Goal: Task Accomplishment & Management: Manage account settings

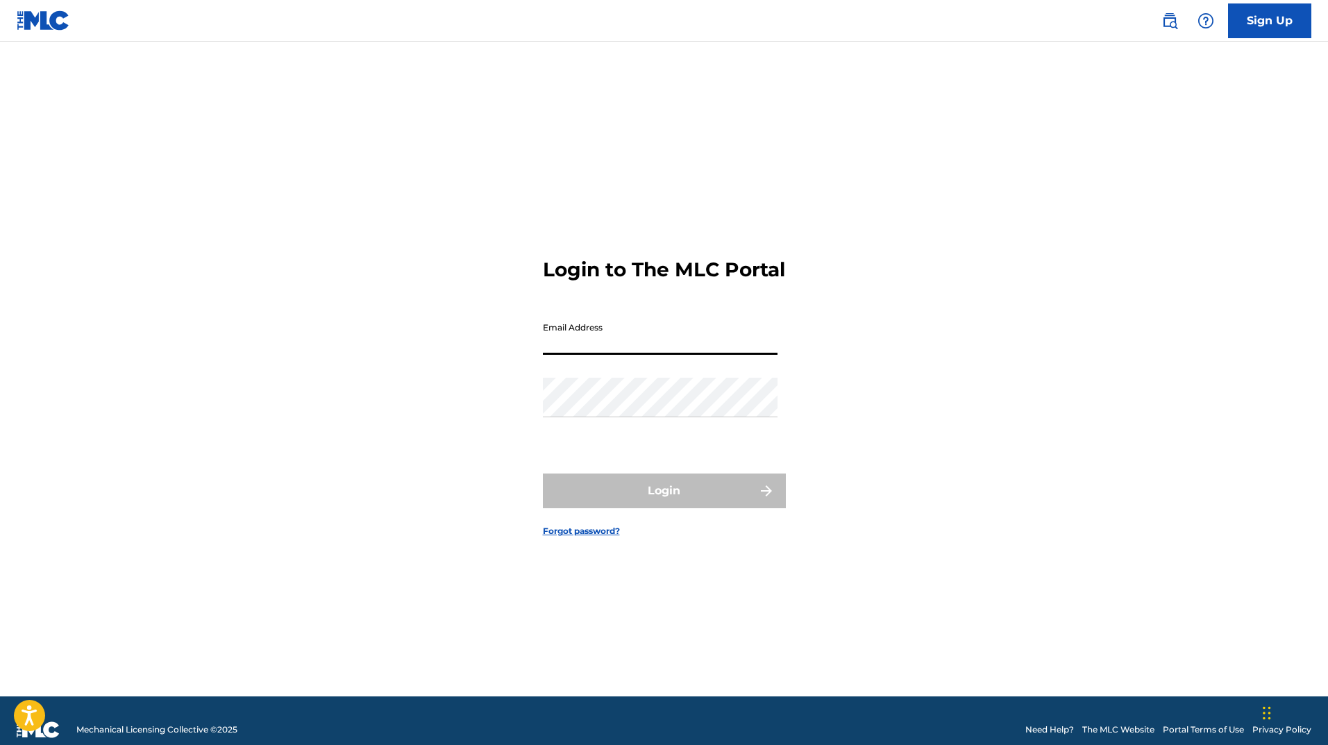
click at [610, 355] on input "Email Address" at bounding box center [660, 335] width 235 height 40
click at [594, 343] on input "Email Address" at bounding box center [660, 335] width 235 height 40
paste input "[EMAIL_ADDRESS][DOMAIN_NAME]"
type input "[EMAIL_ADDRESS][DOMAIN_NAME]"
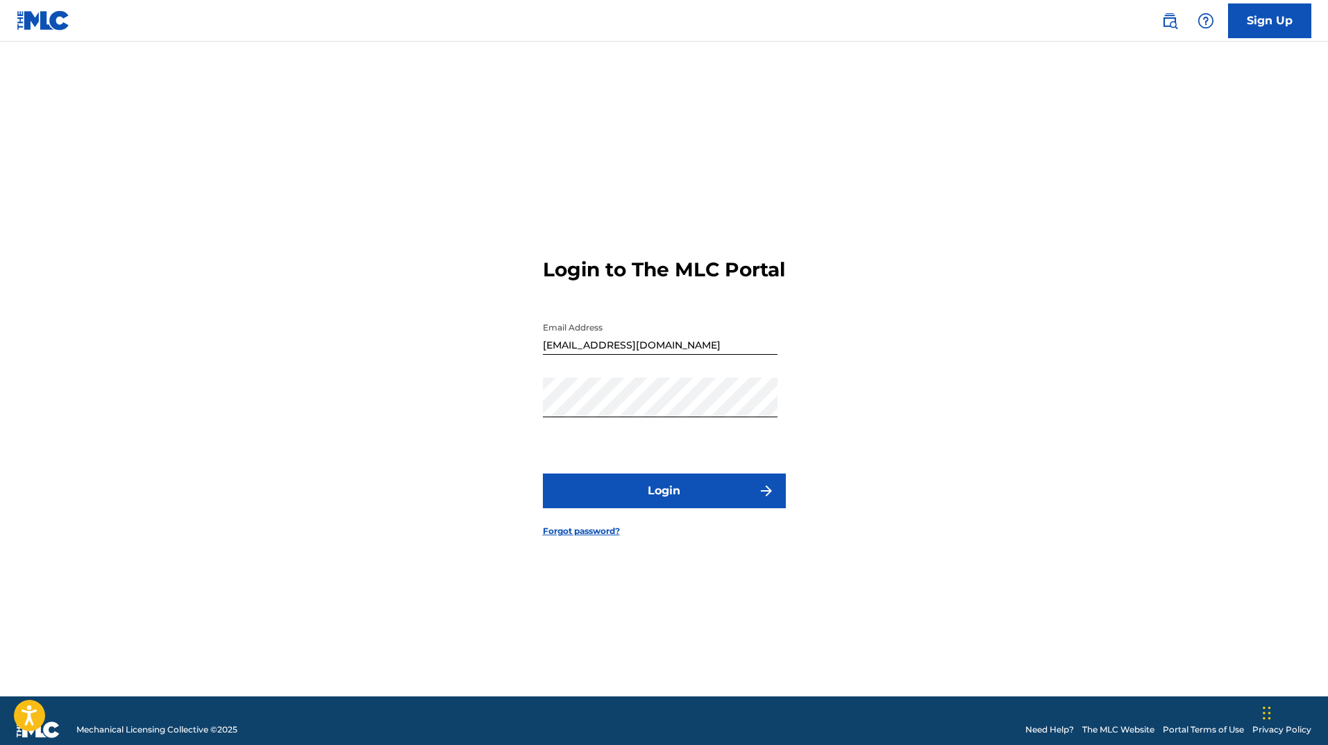
click at [544, 505] on button "Login" at bounding box center [664, 491] width 243 height 35
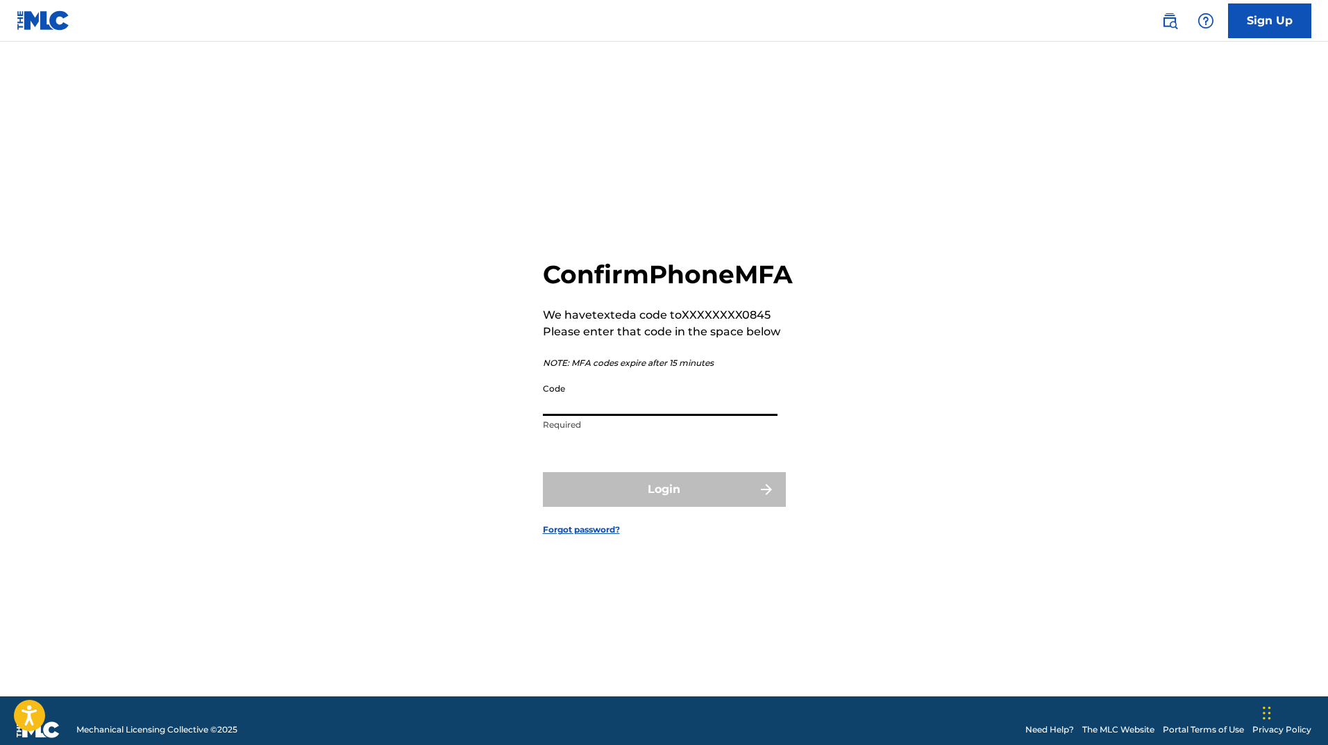
click at [591, 416] on input "Code" at bounding box center [660, 396] width 235 height 40
click at [778, 362] on div "Confirm Phone MFA We have texted a code to XXXXXXXX0845 Please enter that code …" at bounding box center [668, 349] width 250 height 180
click at [570, 416] on input "Code" at bounding box center [660, 396] width 235 height 40
type input "864606"
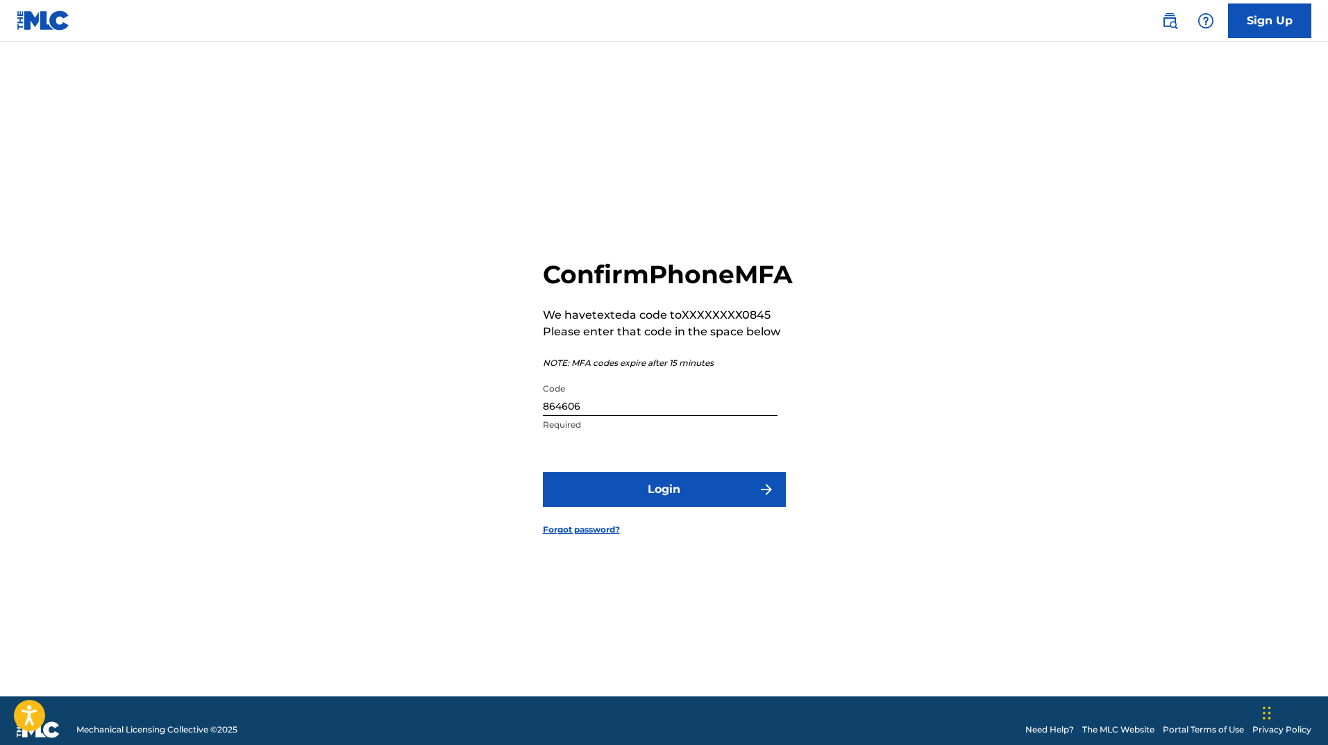
click at [656, 507] on button "Login" at bounding box center [664, 489] width 243 height 35
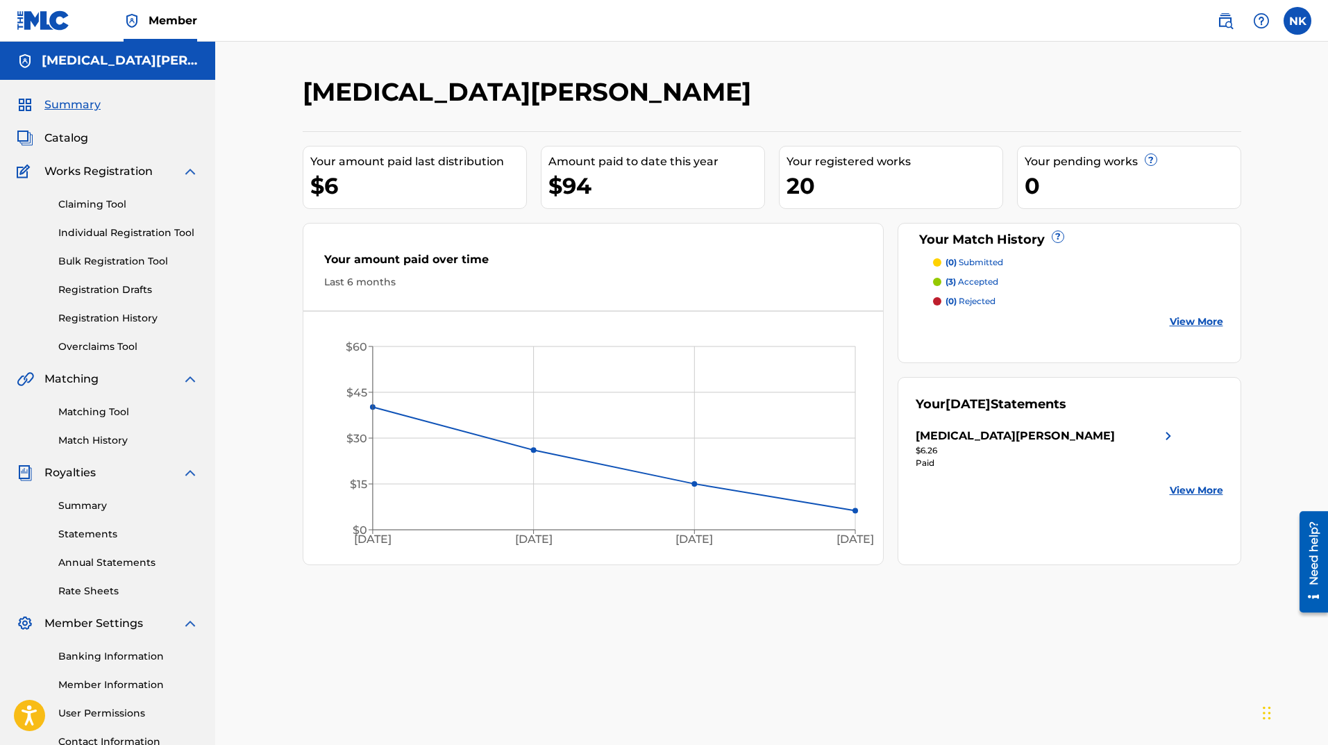
click at [970, 442] on div "[MEDICAL_DATA][PERSON_NAME]" at bounding box center [1015, 436] width 199 height 17
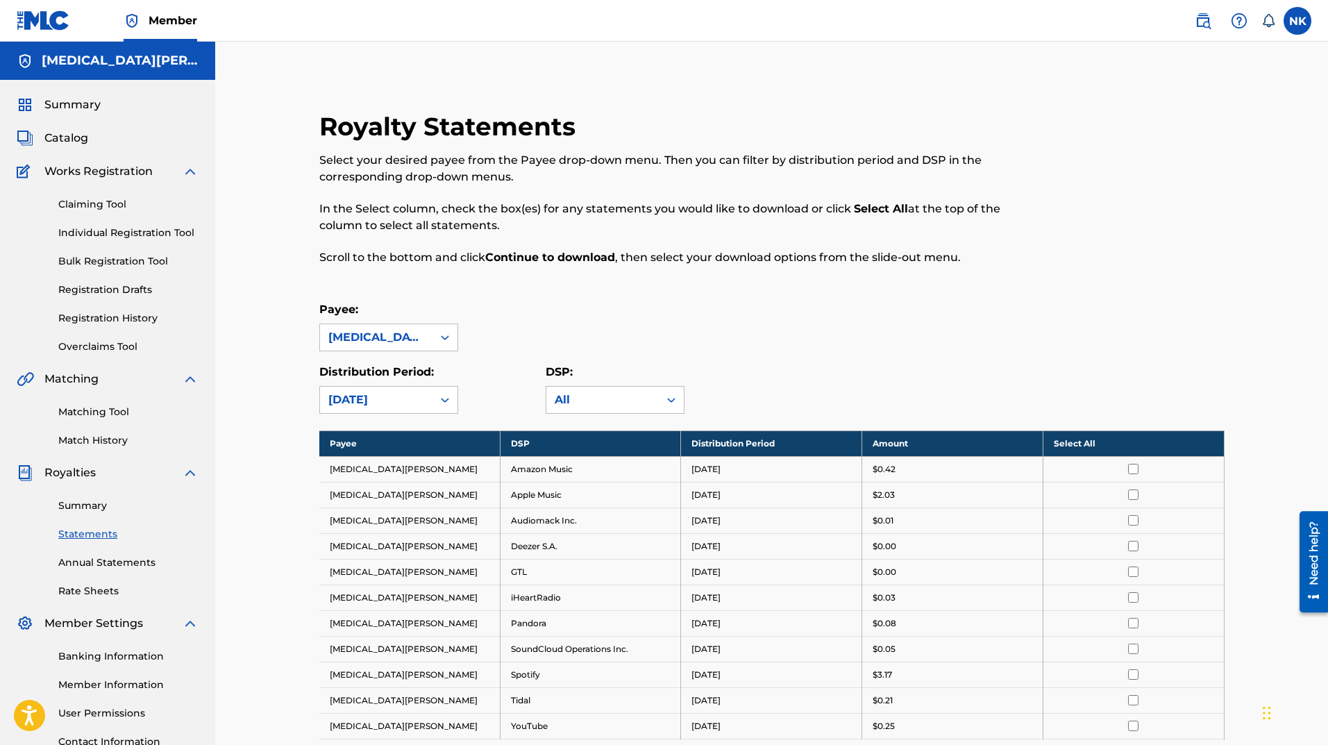
click at [110, 205] on link "Claiming Tool" at bounding box center [128, 204] width 140 height 15
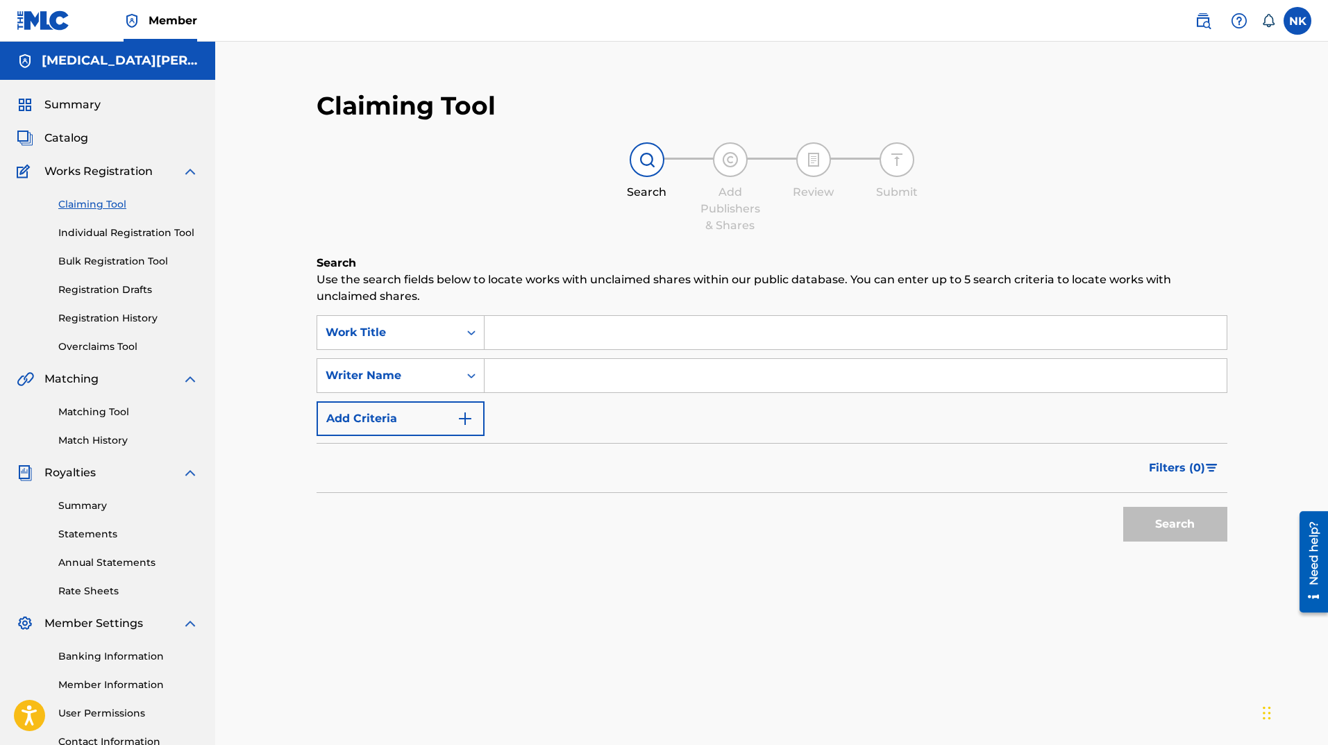
click at [114, 319] on link "Registration History" at bounding box center [128, 318] width 140 height 15
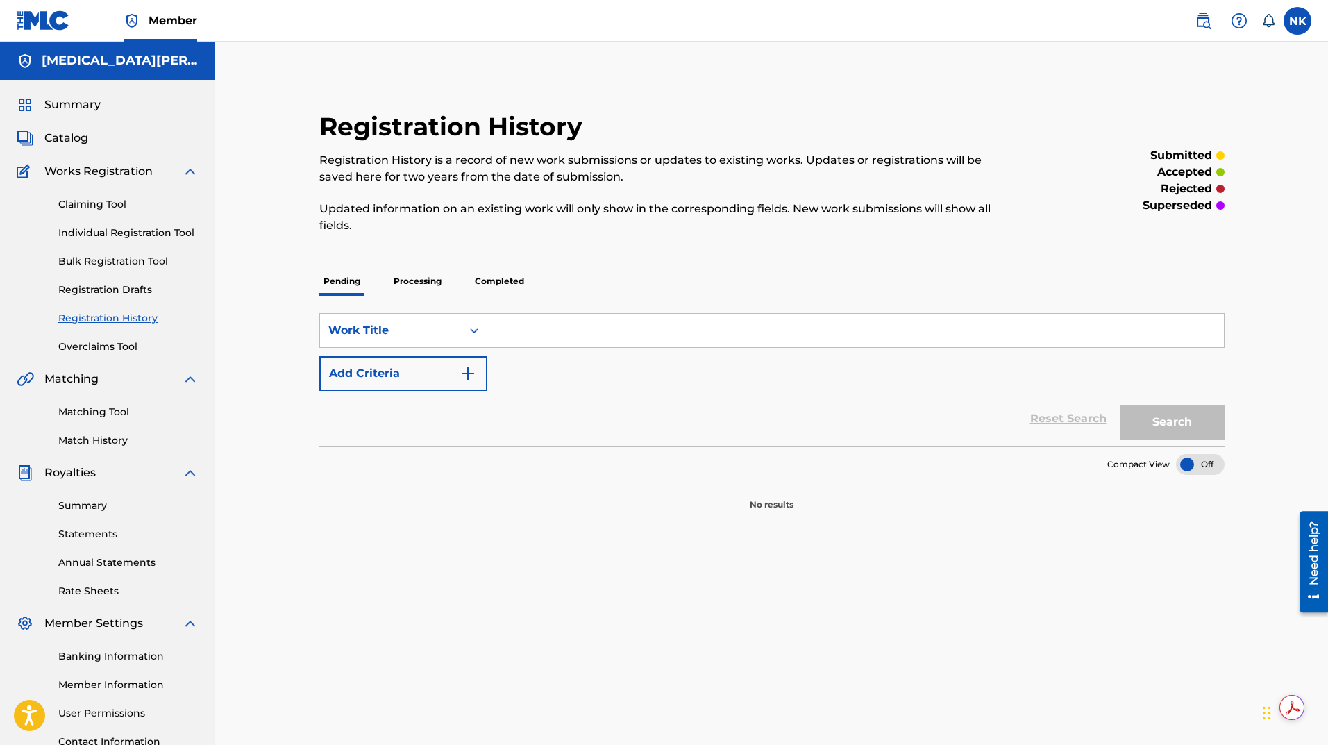
click at [410, 287] on p "Processing" at bounding box center [418, 281] width 56 height 29
click at [501, 276] on p "Completed" at bounding box center [500, 281] width 58 height 29
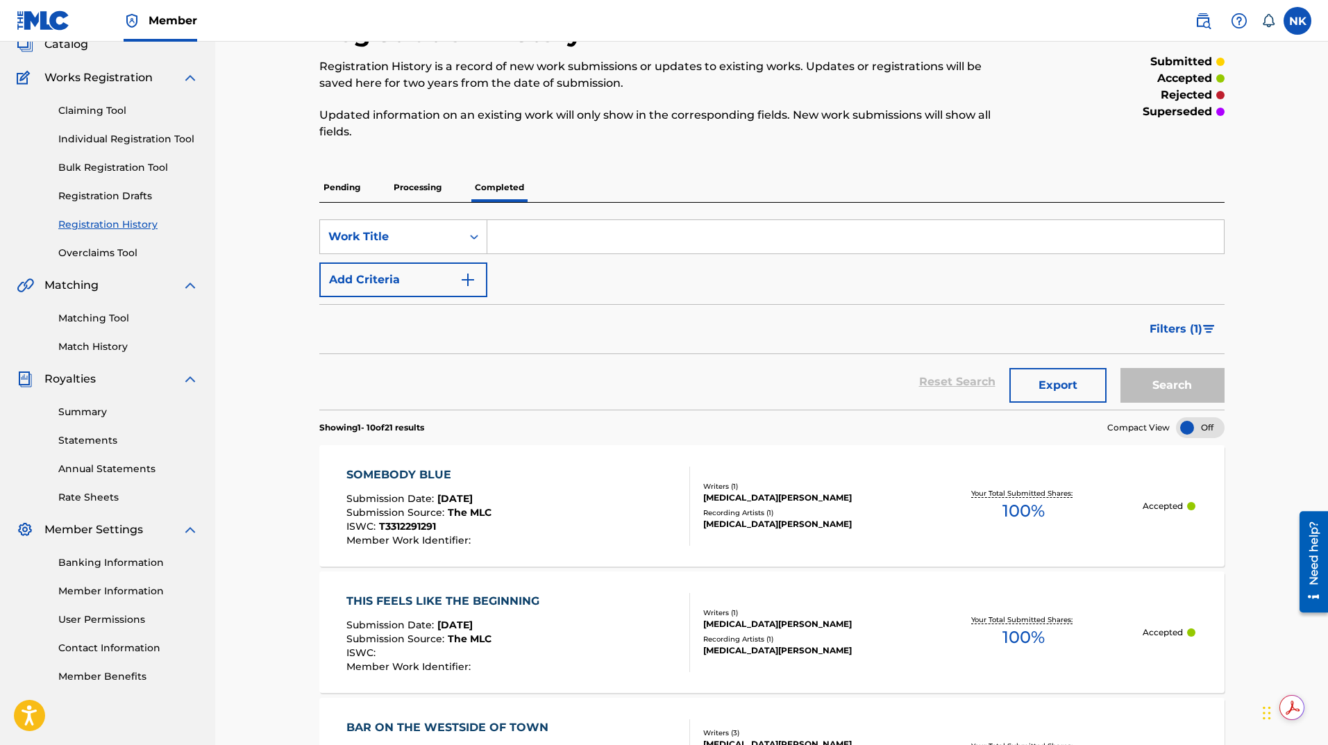
scroll to position [69, 0]
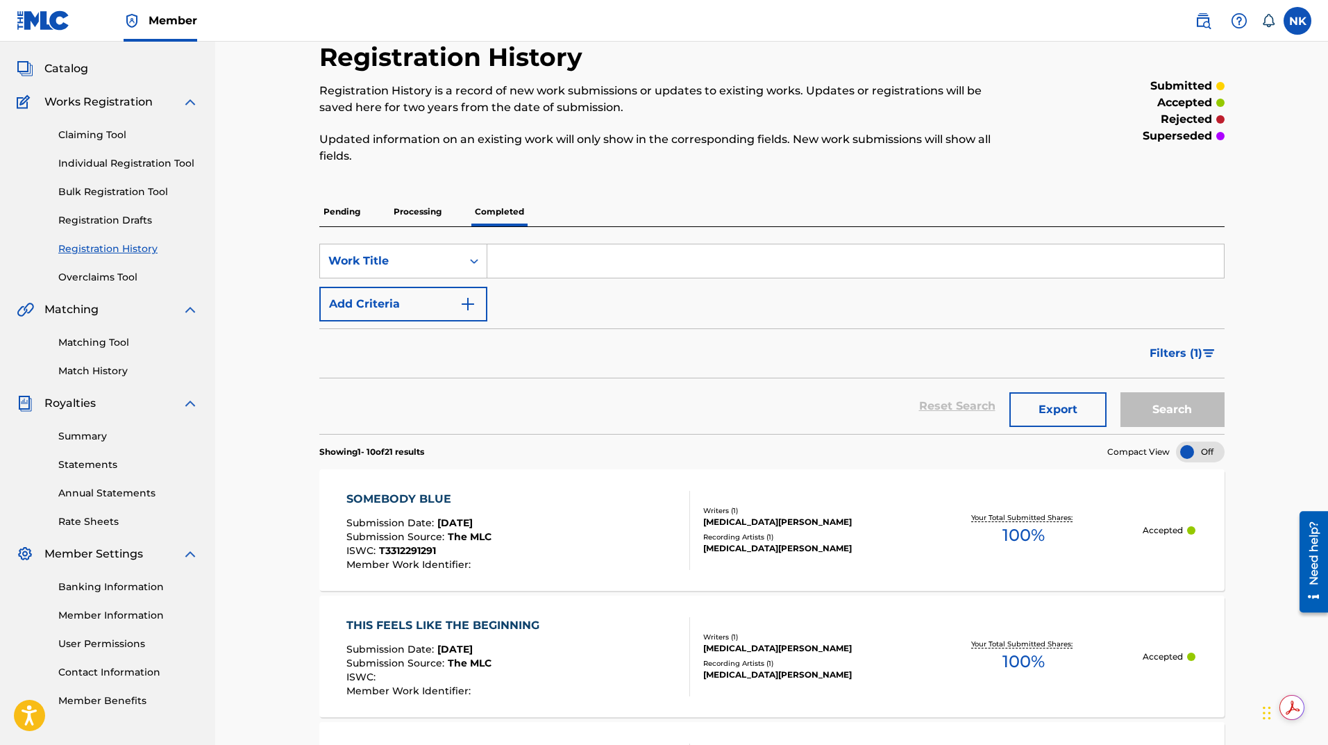
click at [339, 208] on p "Pending" at bounding box center [341, 211] width 45 height 29
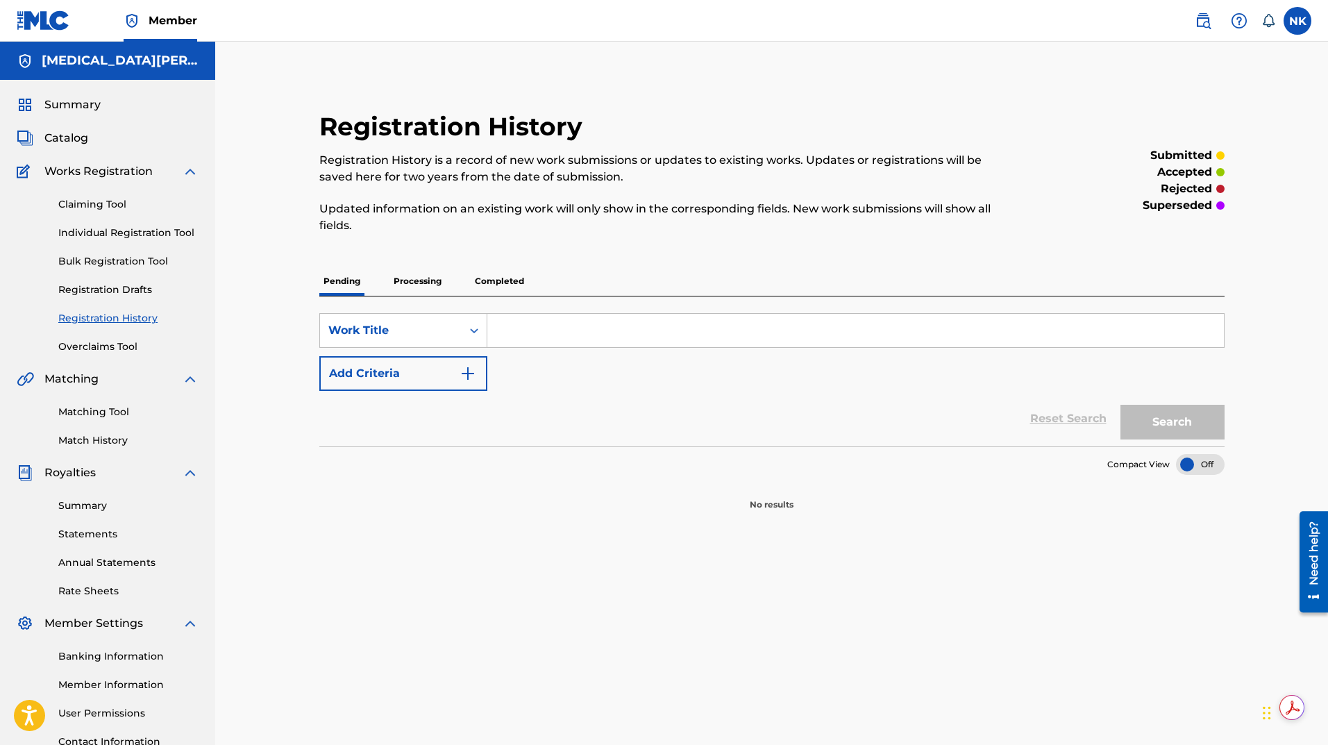
click at [97, 204] on link "Claiming Tool" at bounding box center [128, 204] width 140 height 15
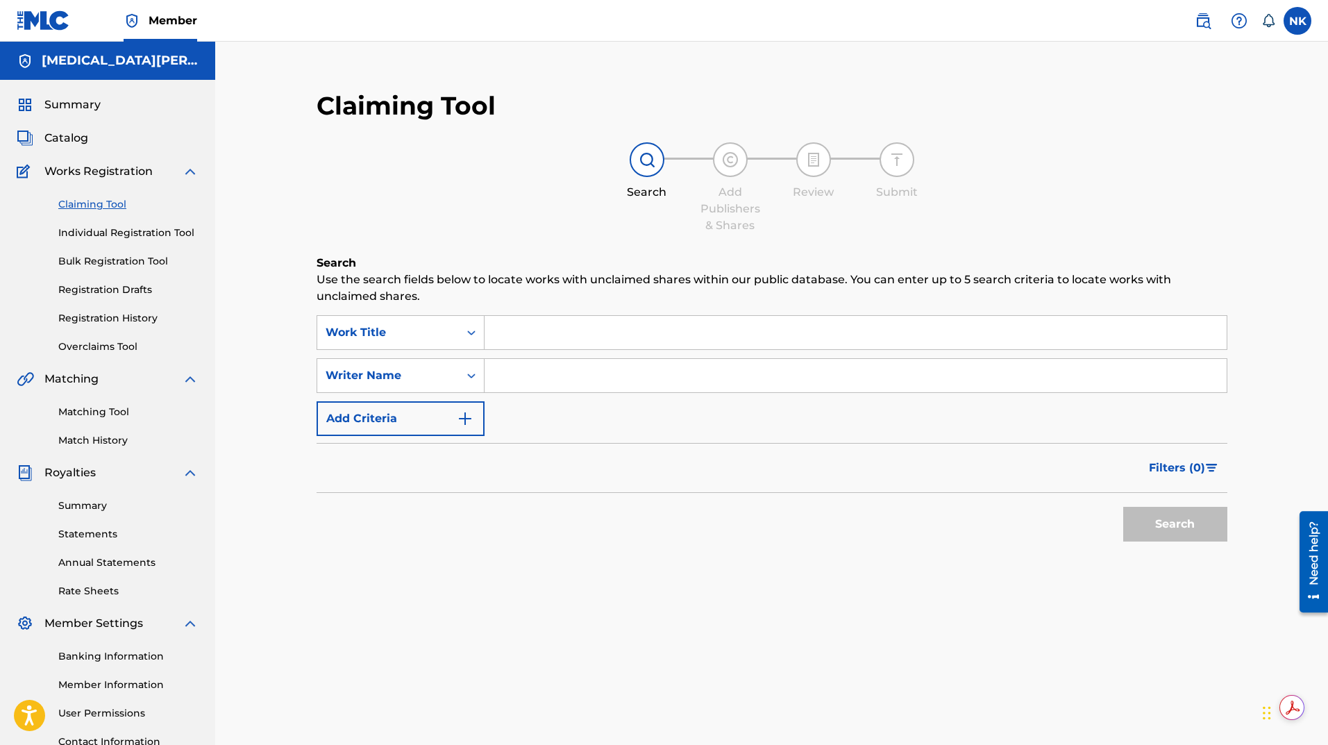
click at [537, 338] on input "Search Form" at bounding box center [856, 332] width 742 height 33
type input "repeat history"
click at [1154, 512] on button "Search" at bounding box center [1175, 524] width 104 height 35
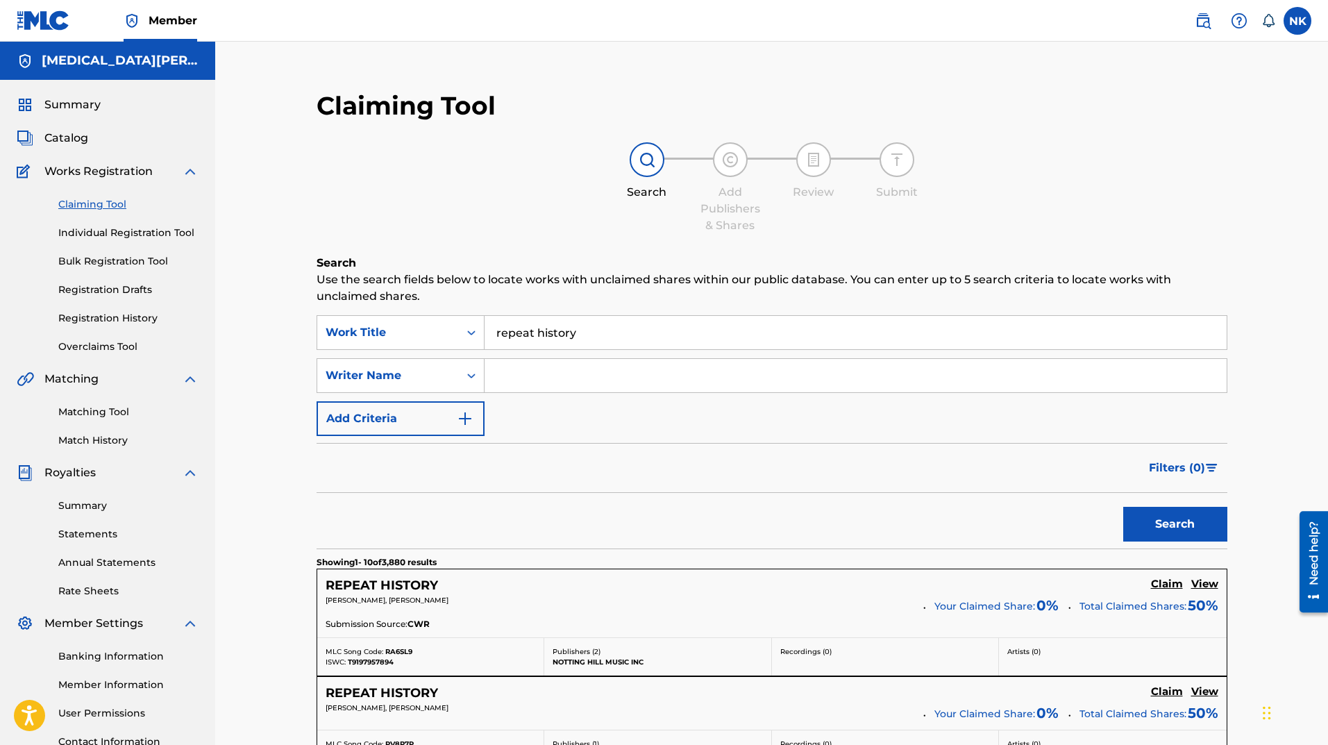
click at [422, 427] on button "Add Criteria" at bounding box center [401, 418] width 168 height 35
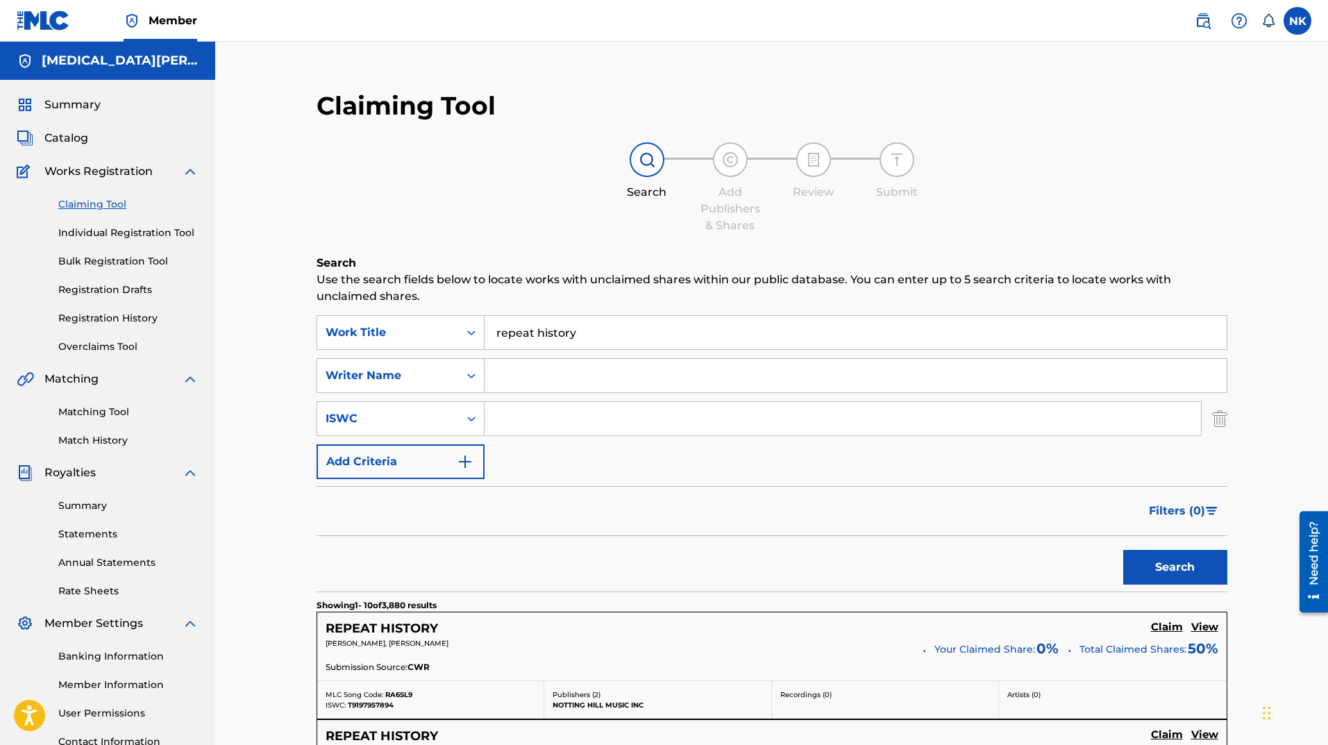
click at [507, 410] on input "Search Form" at bounding box center [843, 418] width 717 height 33
paste input "T-331992486-8"
type input "T-331992486-8"
click at [1155, 568] on button "Search" at bounding box center [1175, 567] width 104 height 35
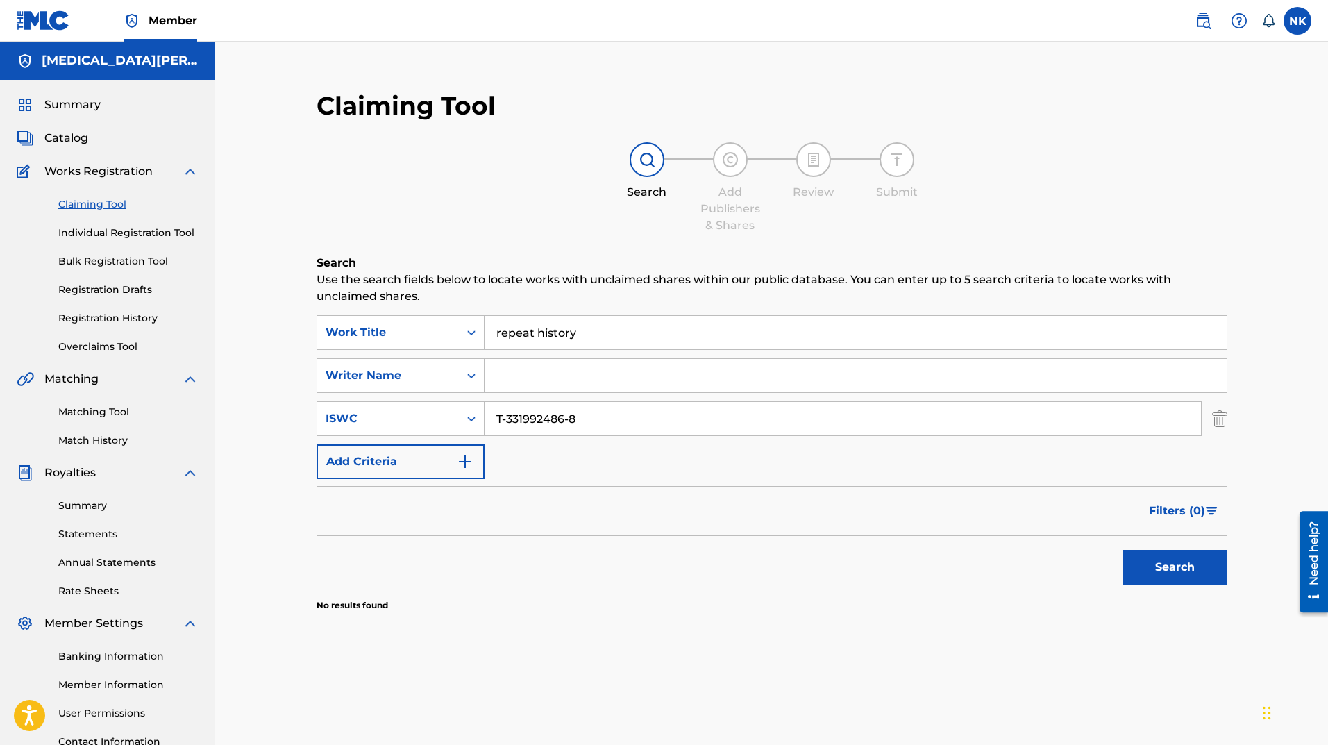
click at [592, 332] on input "repeat history" at bounding box center [856, 332] width 742 height 33
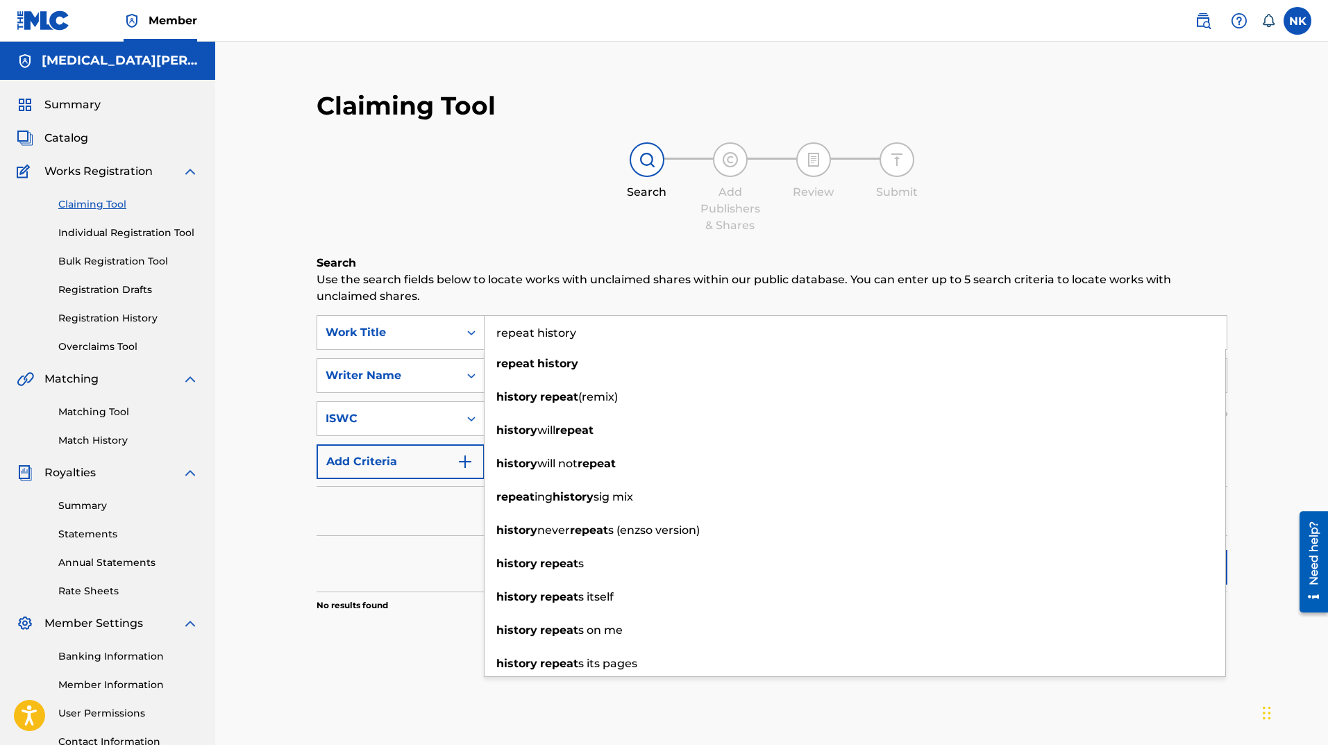
click at [493, 249] on div "Claiming Tool Search Add Publishers & Shares Review Submit Search Use the searc…" at bounding box center [772, 385] width 939 height 619
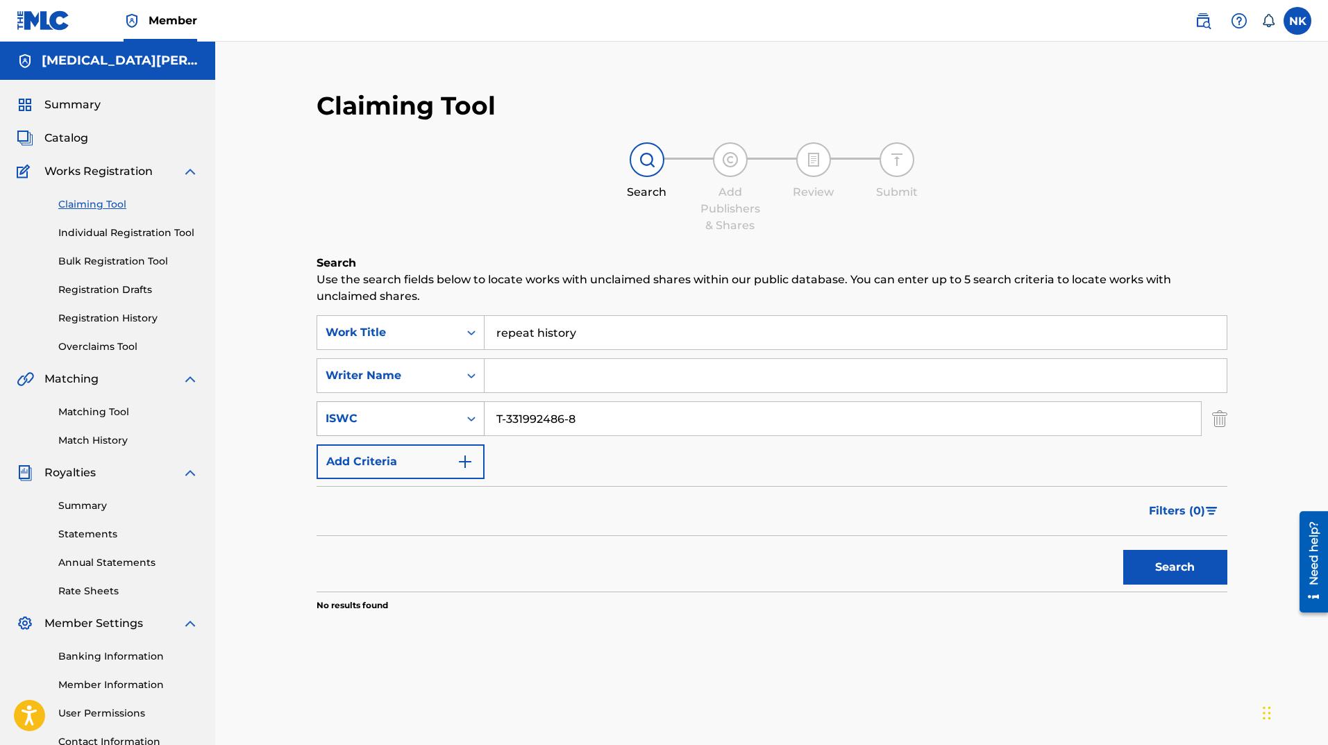
drag, startPoint x: 598, startPoint y: 426, endPoint x: 431, endPoint y: 427, distance: 166.6
click at [431, 427] on div "SearchWithCriteria2be71a64-2512-4aca-9dc0-33ea14b89393 ISWC T-331992486-8" at bounding box center [772, 418] width 911 height 35
click at [563, 374] on input "Search Form" at bounding box center [856, 375] width 742 height 33
click at [510, 416] on input "Search Form" at bounding box center [843, 418] width 717 height 33
paste input "T-984459861-4"
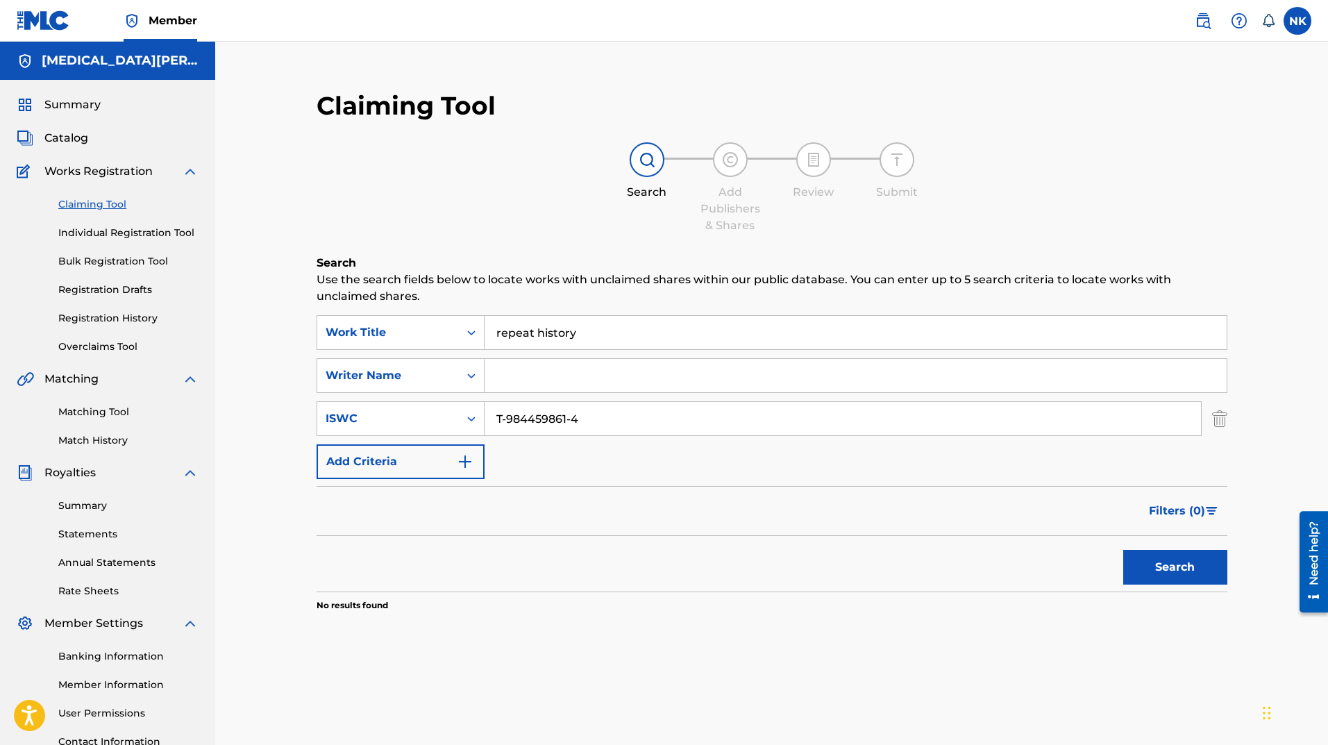
type input "T-984459861-4"
drag, startPoint x: 618, startPoint y: 344, endPoint x: 392, endPoint y: 338, distance: 226.4
click at [392, 338] on div "SearchWithCriteria65a876c3-e7d2-4325-84a2-1a014574f38b Work Title repeat history" at bounding box center [772, 332] width 911 height 35
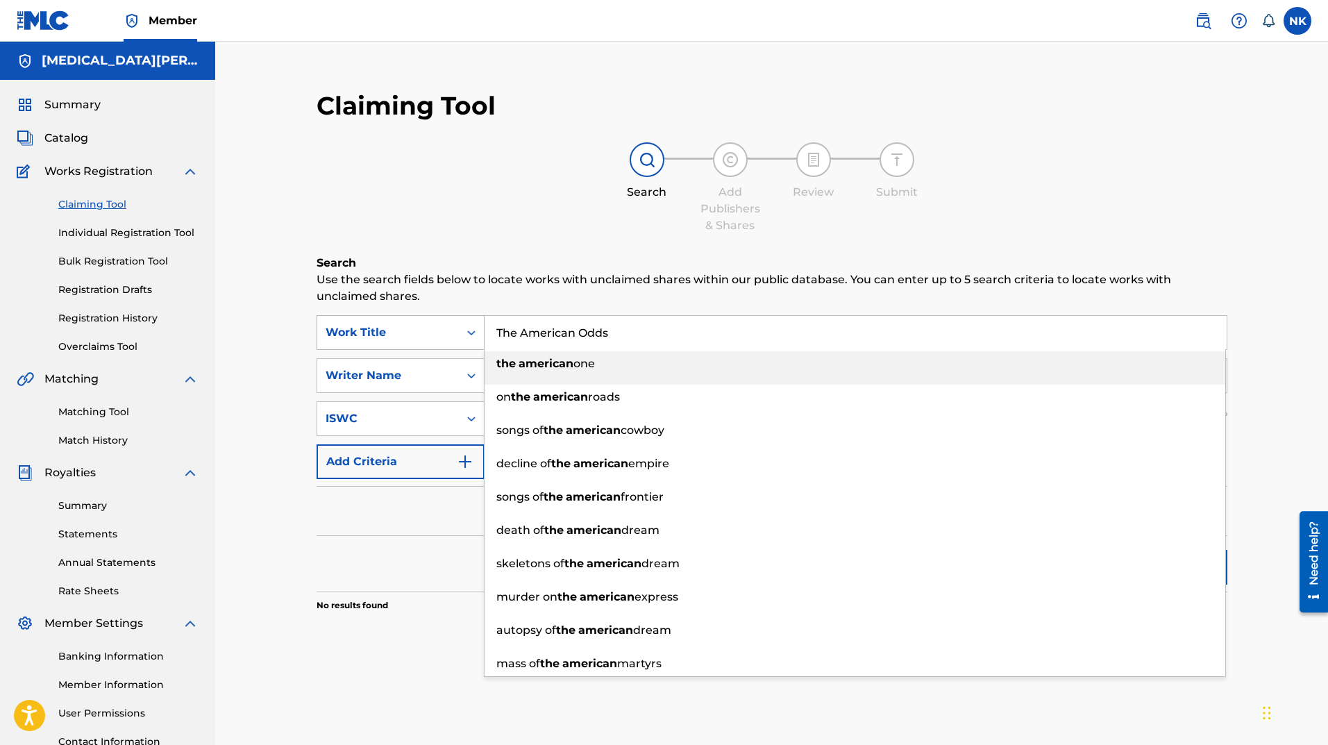
type input "The American Odds"
click at [1123, 550] on button "Search" at bounding box center [1175, 567] width 104 height 35
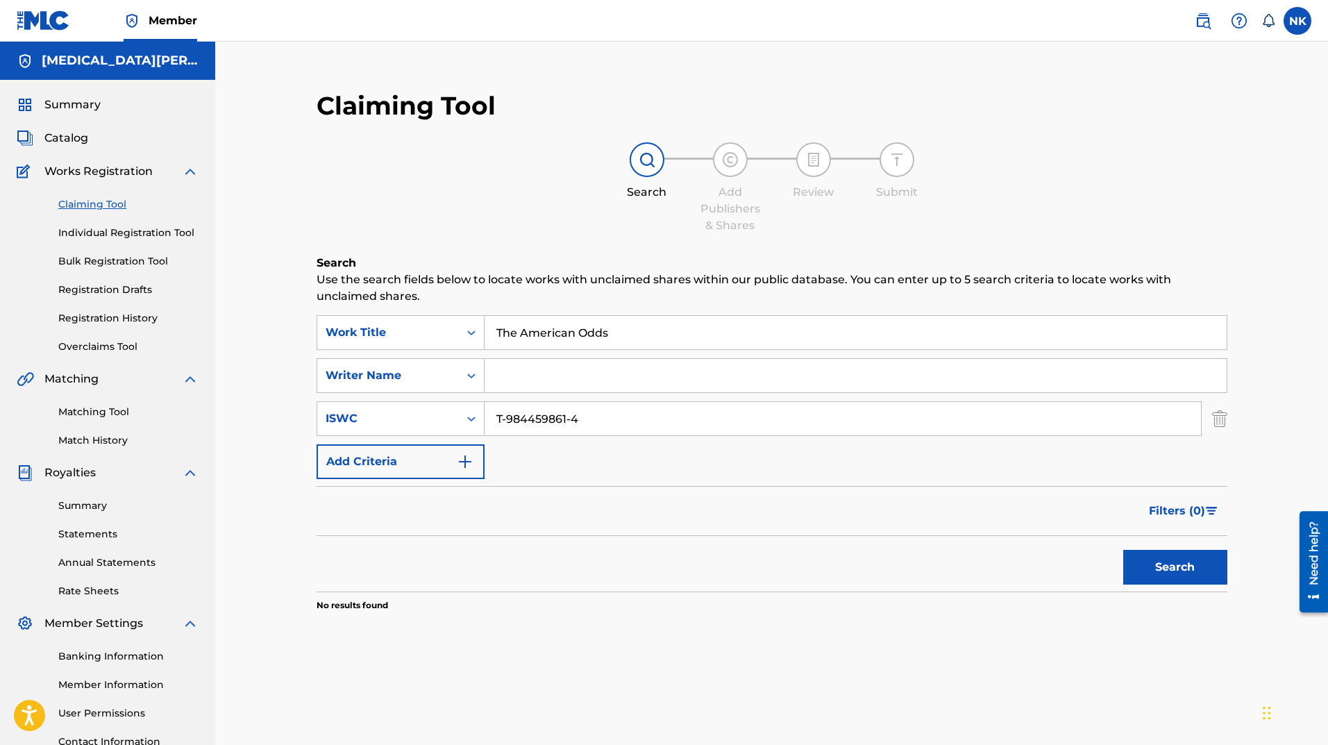
click at [85, 417] on link "Matching Tool" at bounding box center [128, 412] width 140 height 15
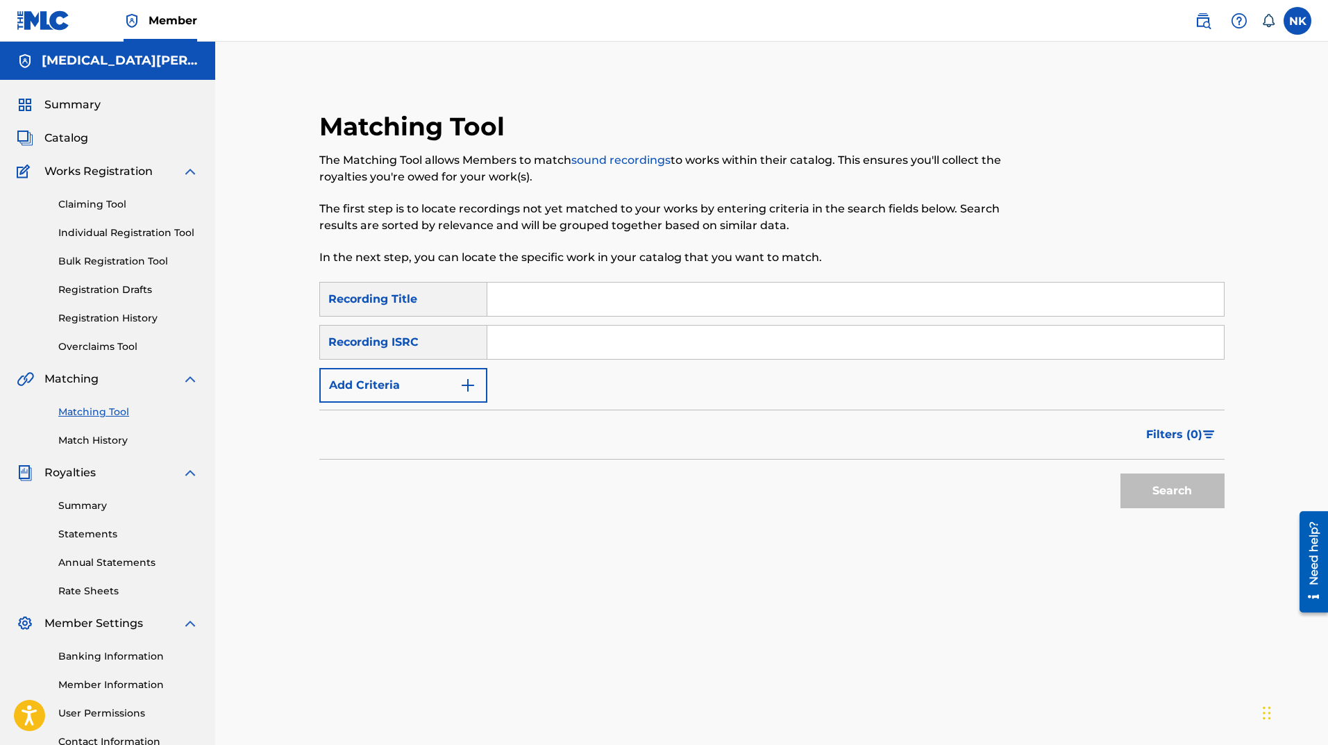
click at [542, 302] on input "Search Form" at bounding box center [855, 299] width 737 height 33
drag, startPoint x: 496, startPoint y: 299, endPoint x: 511, endPoint y: 296, distance: 14.8
click at [496, 299] on input "Search Form" at bounding box center [855, 299] width 737 height 33
type input "R"
type input "Somebody Blue"
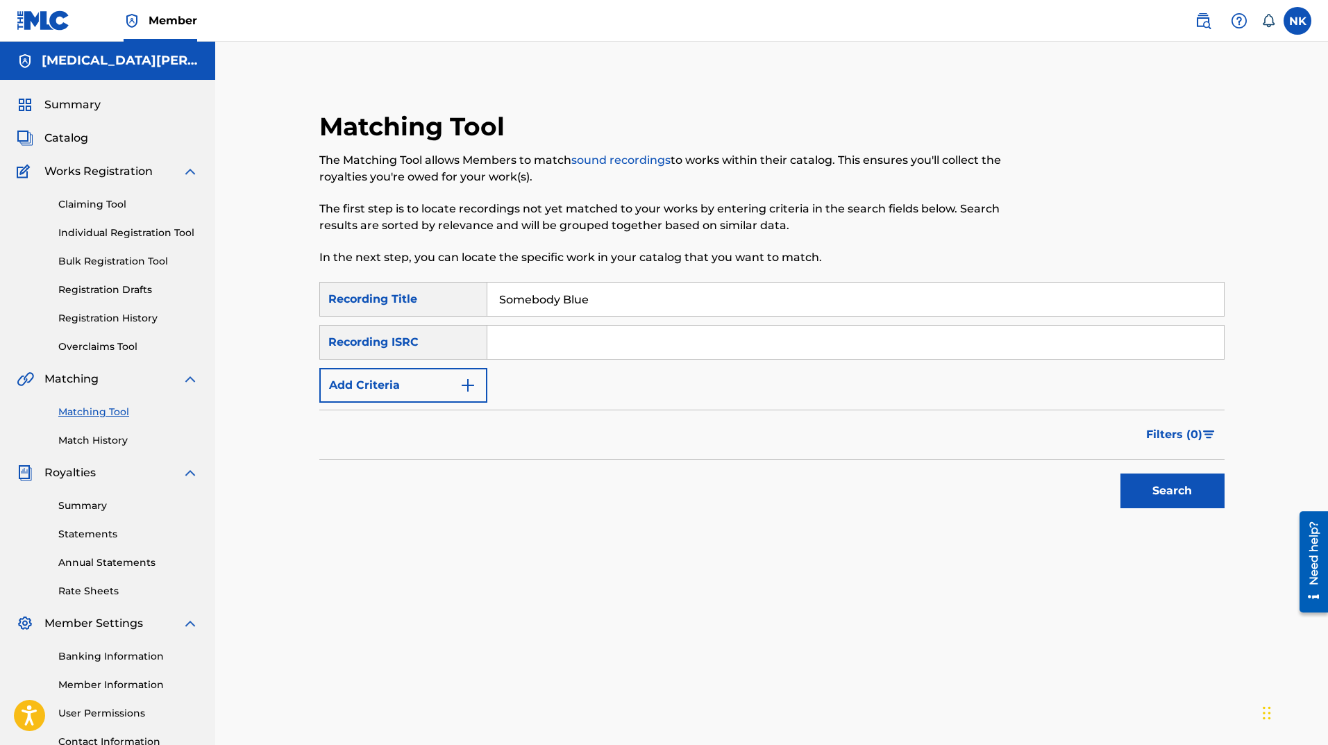
click at [1171, 489] on button "Search" at bounding box center [1173, 491] width 104 height 35
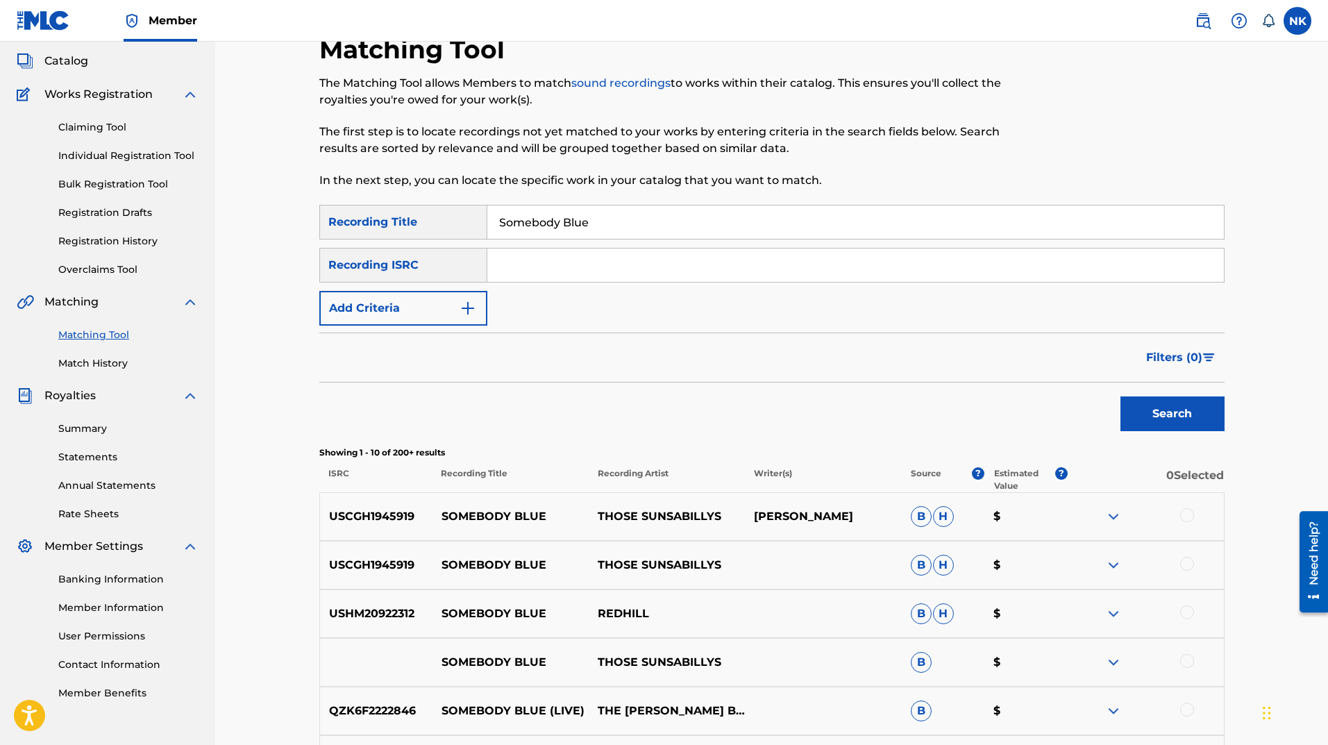
scroll to position [69, 0]
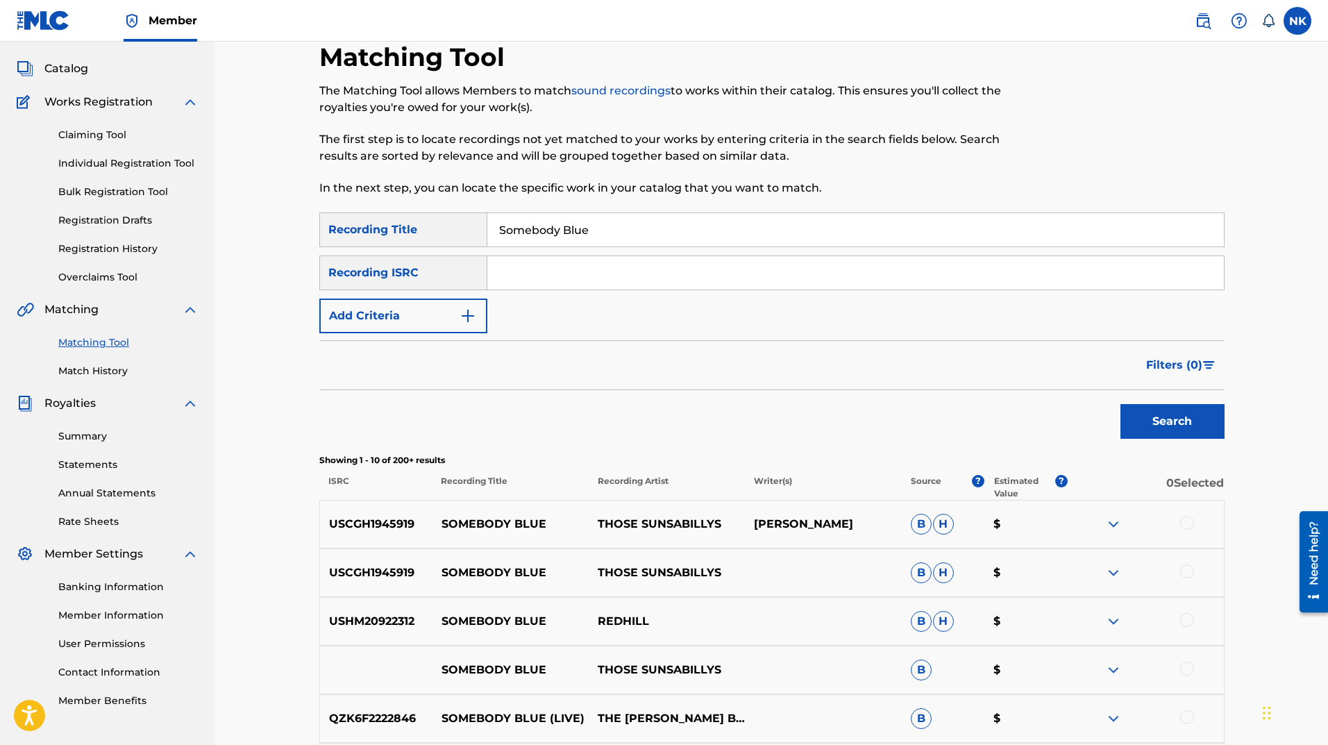
click at [549, 275] on input "Search Form" at bounding box center [855, 272] width 737 height 33
click at [569, 267] on input "Search Form" at bounding box center [855, 272] width 737 height 33
paste input "TC-AJG-25-30428"
type input "TC-AJG-25-30428"
click at [1188, 415] on button "Search" at bounding box center [1173, 421] width 104 height 35
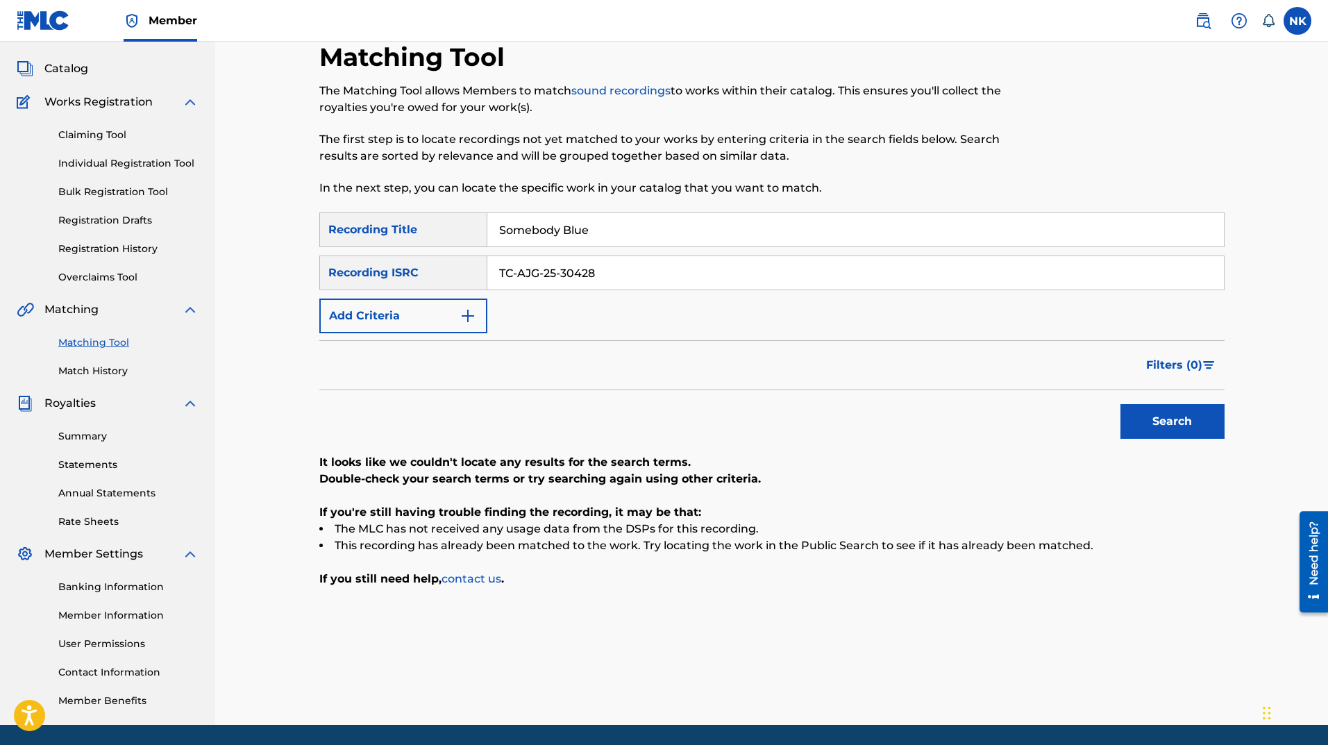
click at [96, 437] on link "Summary" at bounding box center [128, 436] width 140 height 15
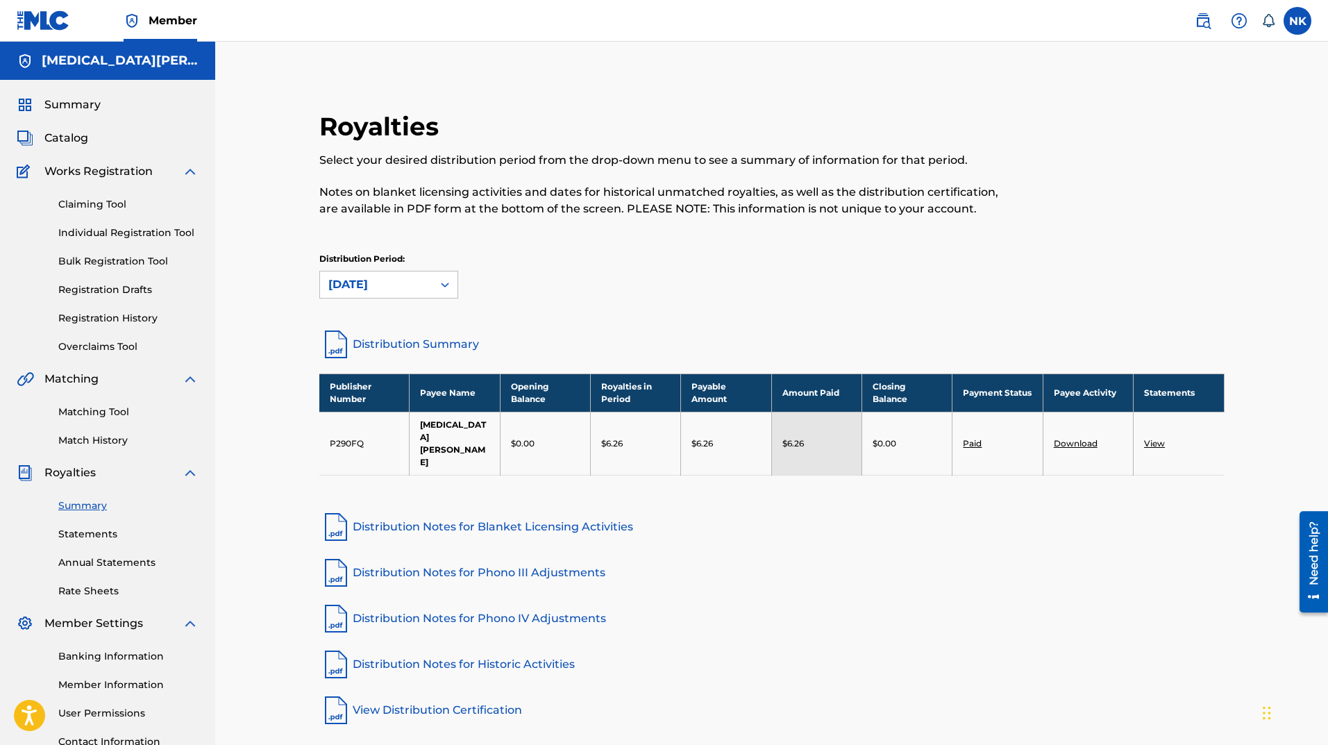
click at [1154, 438] on link "View" at bounding box center [1154, 443] width 21 height 10
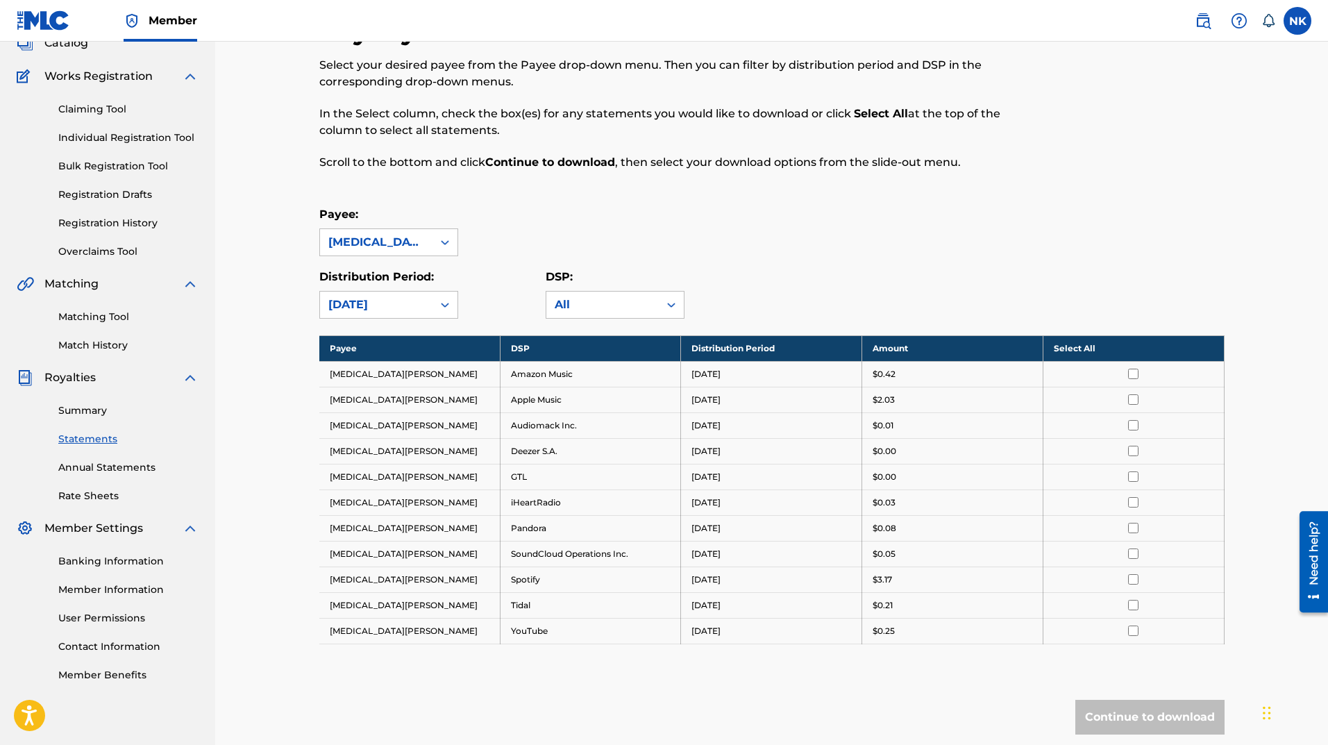
scroll to position [207, 0]
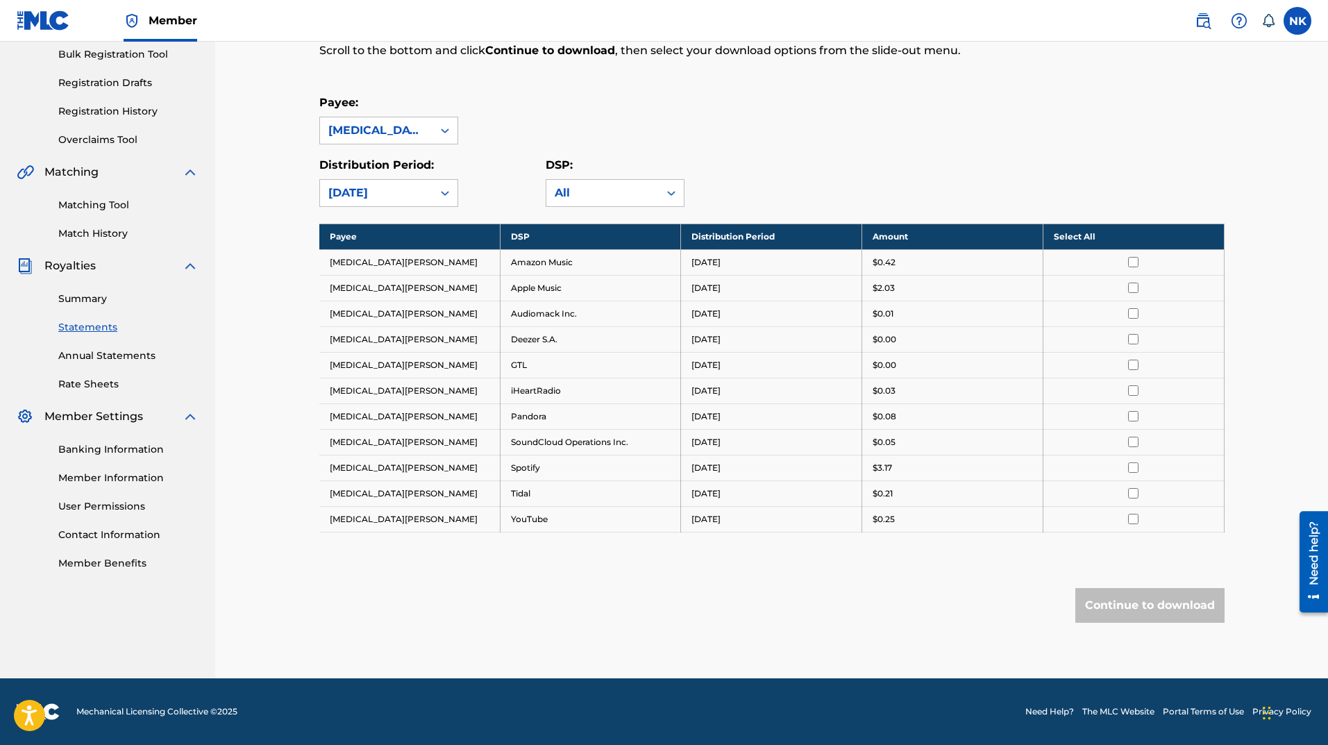
click at [742, 299] on td "[DATE]" at bounding box center [771, 288] width 181 height 26
click at [413, 262] on td "[MEDICAL_DATA][PERSON_NAME]" at bounding box center [409, 262] width 181 height 26
click at [442, 135] on icon at bounding box center [445, 131] width 14 height 14
click at [441, 135] on icon at bounding box center [445, 131] width 14 height 14
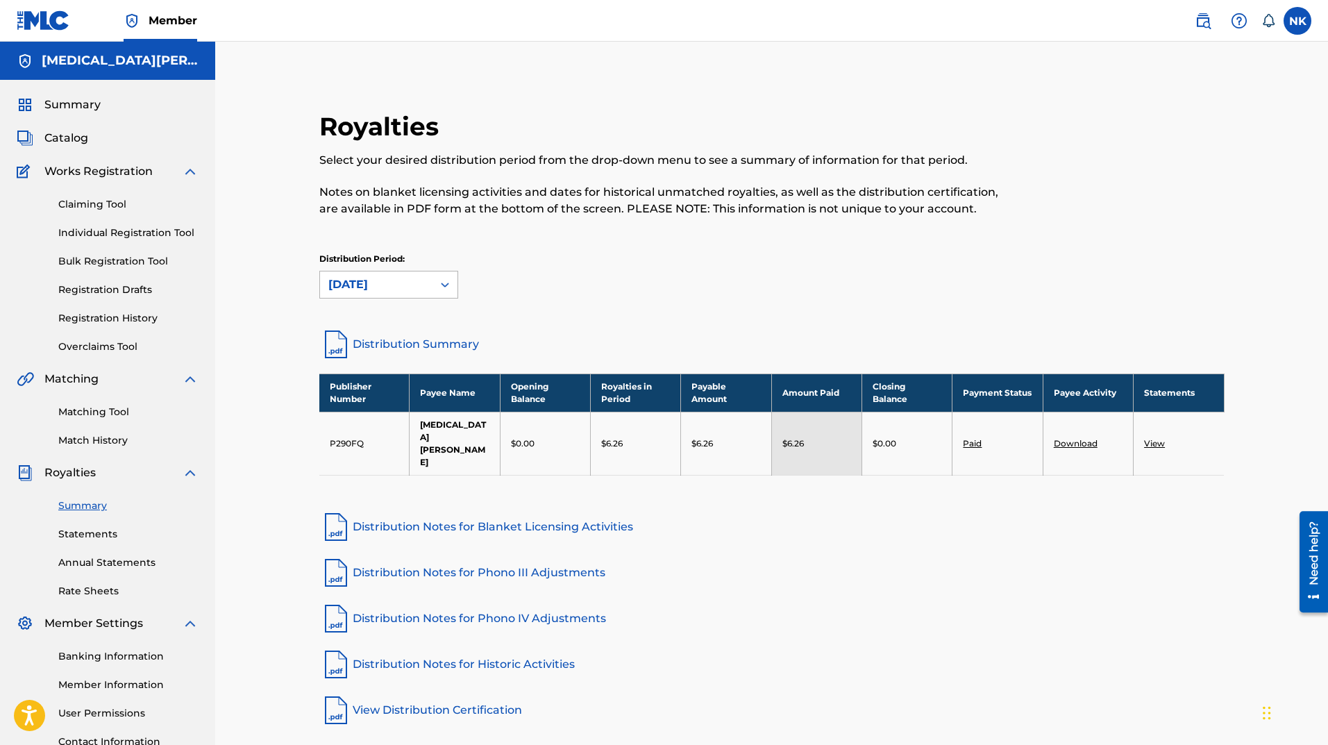
click at [394, 294] on div "[DATE]" at bounding box center [376, 284] width 112 height 26
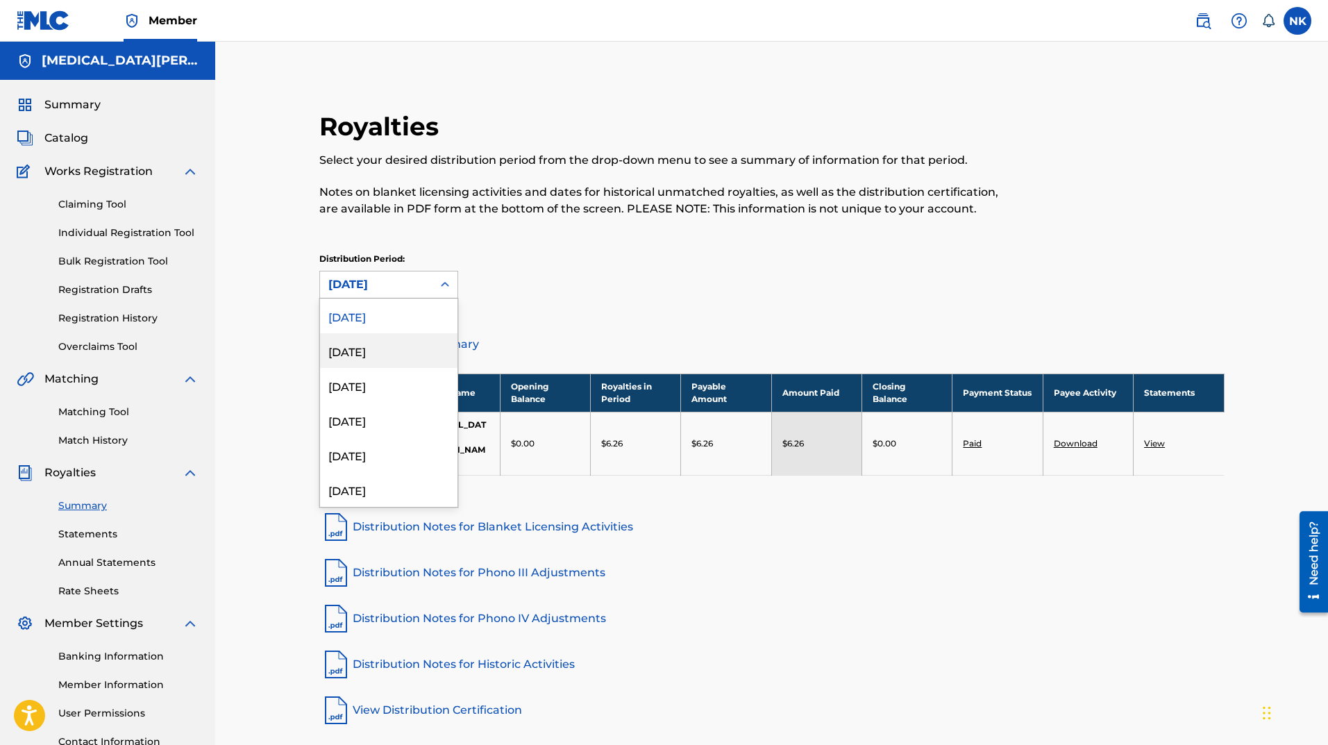
click at [392, 348] on div "July 2025" at bounding box center [388, 350] width 137 height 35
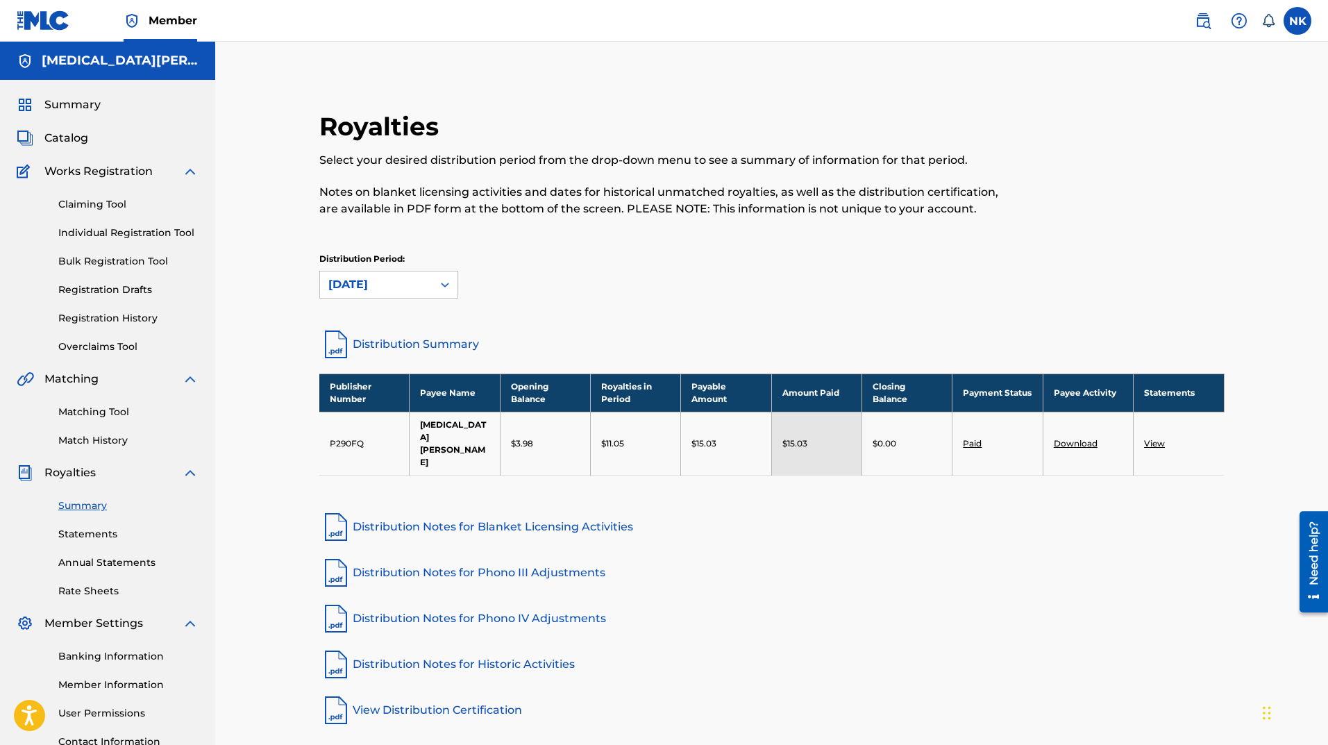
click at [399, 274] on div "July 2025" at bounding box center [376, 284] width 112 height 26
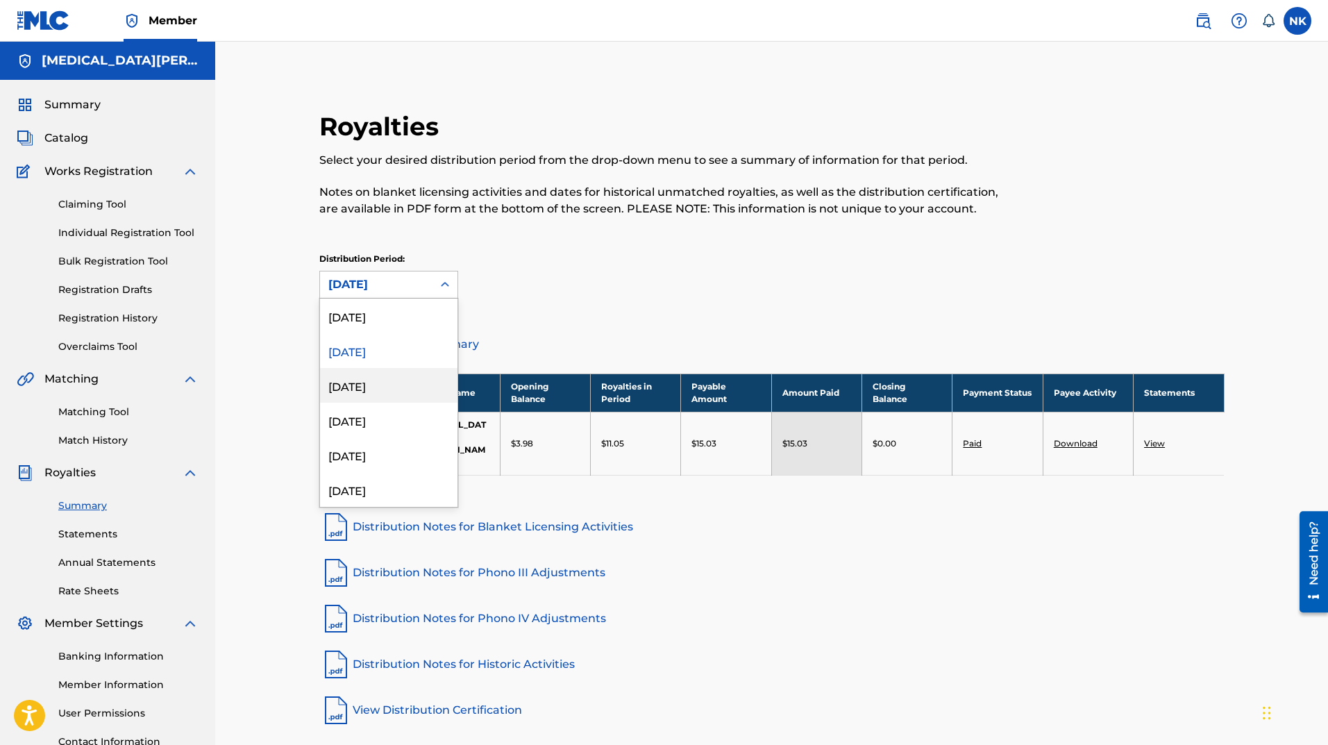
click at [375, 372] on div "June 2025" at bounding box center [388, 385] width 137 height 35
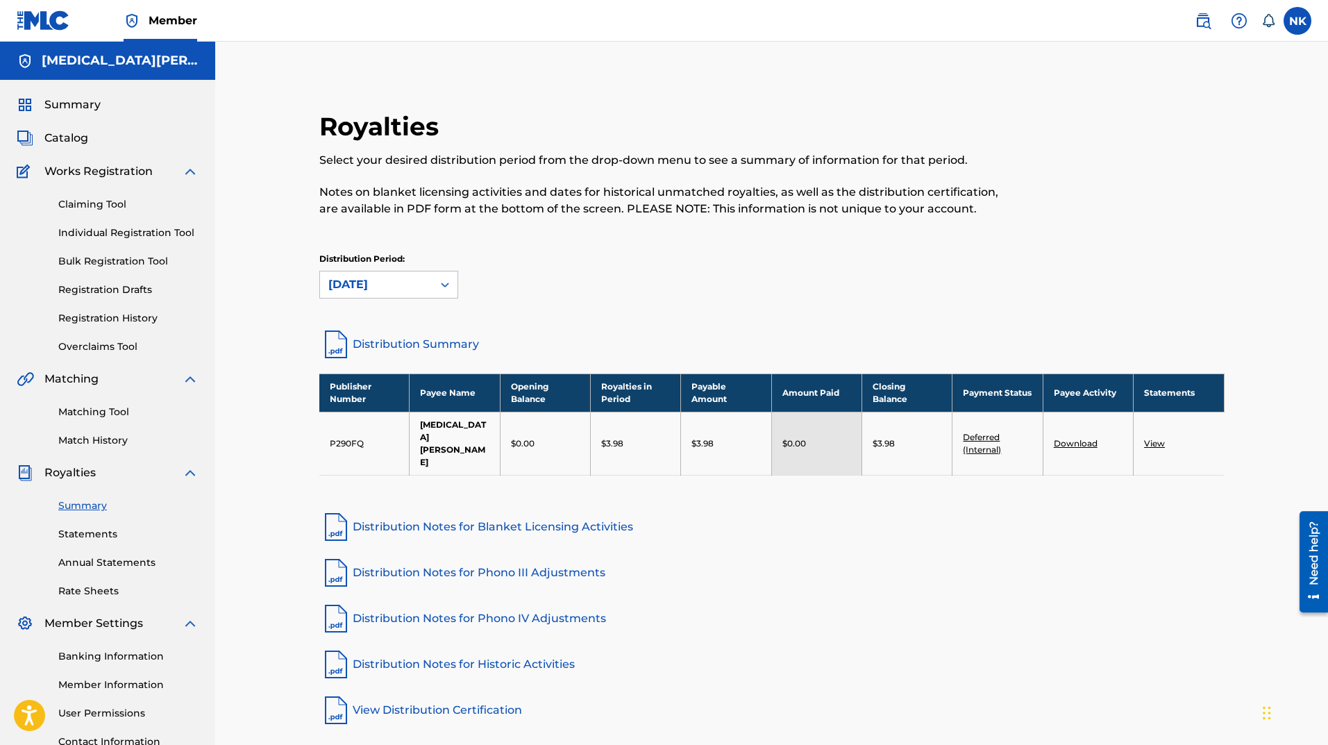
click at [62, 104] on span "Summary" at bounding box center [72, 105] width 56 height 17
